Goal: Find specific page/section: Find specific page/section

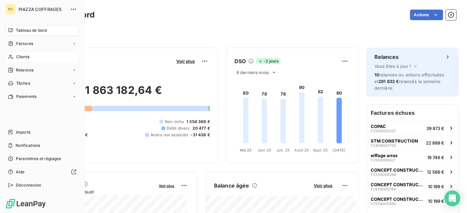
click at [20, 57] on span "Clients" at bounding box center [22, 57] width 13 height 6
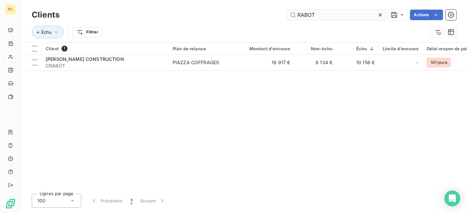
drag, startPoint x: 331, startPoint y: 15, endPoint x: 286, endPoint y: 15, distance: 44.6
click at [287, 15] on input "RABOT" at bounding box center [336, 15] width 99 height 11
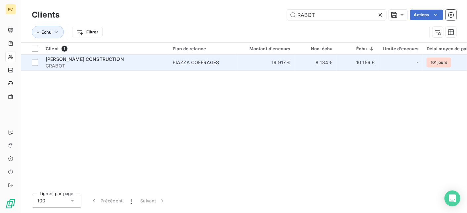
click at [209, 64] on div "PIAZZA COFFRAGES" at bounding box center [196, 62] width 46 height 7
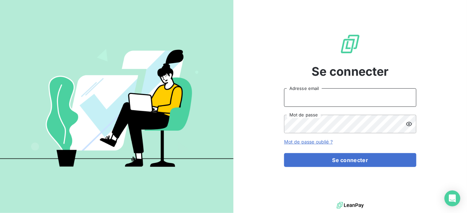
click at [308, 101] on input "Adresse email" at bounding box center [350, 97] width 132 height 19
type input "[EMAIL_ADDRESS][DOMAIN_NAME]"
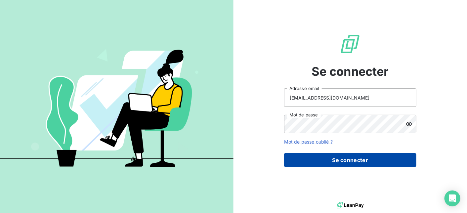
click at [344, 161] on button "Se connecter" at bounding box center [350, 160] width 132 height 14
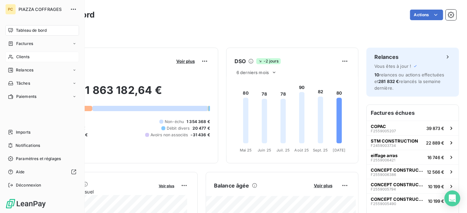
click at [27, 58] on span "Clients" at bounding box center [22, 57] width 13 height 6
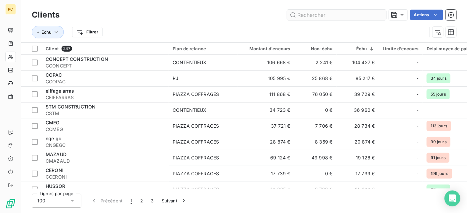
click at [307, 16] on input "text" at bounding box center [336, 15] width 99 height 11
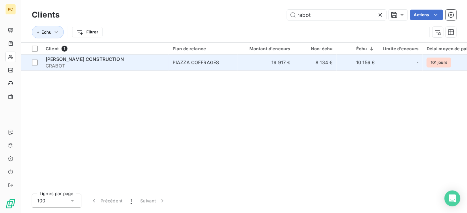
type input "rabot"
click at [296, 64] on td "8 134 €" at bounding box center [315, 63] width 42 height 16
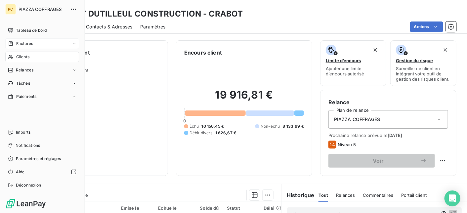
click at [22, 44] on span "Factures" at bounding box center [24, 44] width 17 height 6
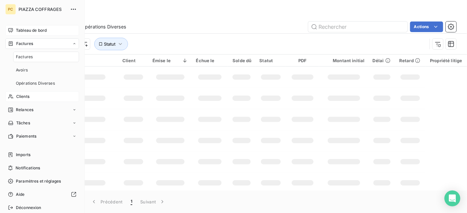
click at [30, 29] on span "Tableau de bord" at bounding box center [31, 30] width 31 height 6
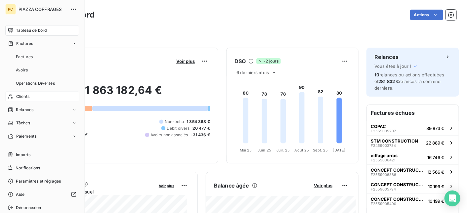
click at [26, 97] on span "Clients" at bounding box center [22, 97] width 13 height 6
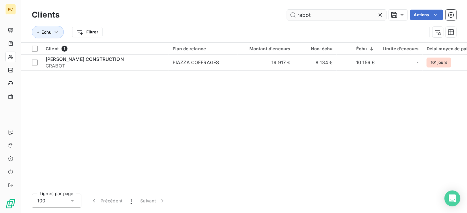
drag, startPoint x: 314, startPoint y: 16, endPoint x: 297, endPoint y: 16, distance: 16.9
click at [297, 17] on input "rabot" at bounding box center [336, 15] width 99 height 11
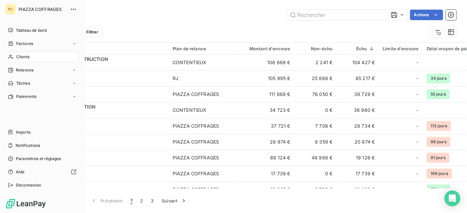
click at [24, 56] on span "Clients" at bounding box center [22, 57] width 13 height 6
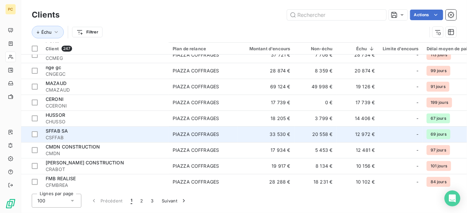
scroll to position [66, 0]
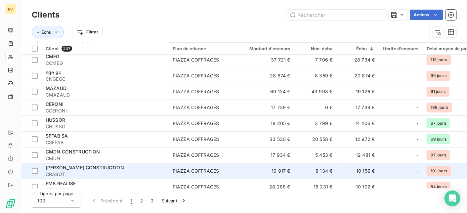
click at [129, 170] on div "[PERSON_NAME] CONSTRUCTION" at bounding box center [105, 167] width 119 height 7
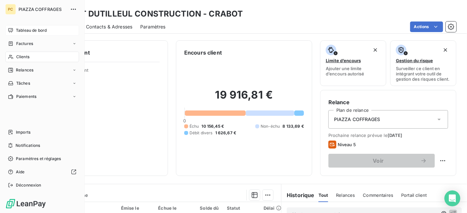
click at [18, 29] on span "Tableau de bord" at bounding box center [31, 30] width 31 height 6
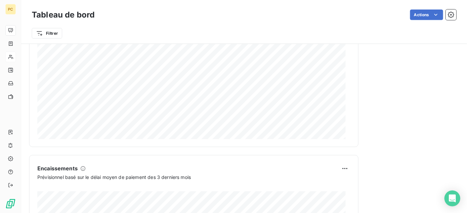
scroll to position [397, 0]
